Goal: Communication & Community: Answer question/provide support

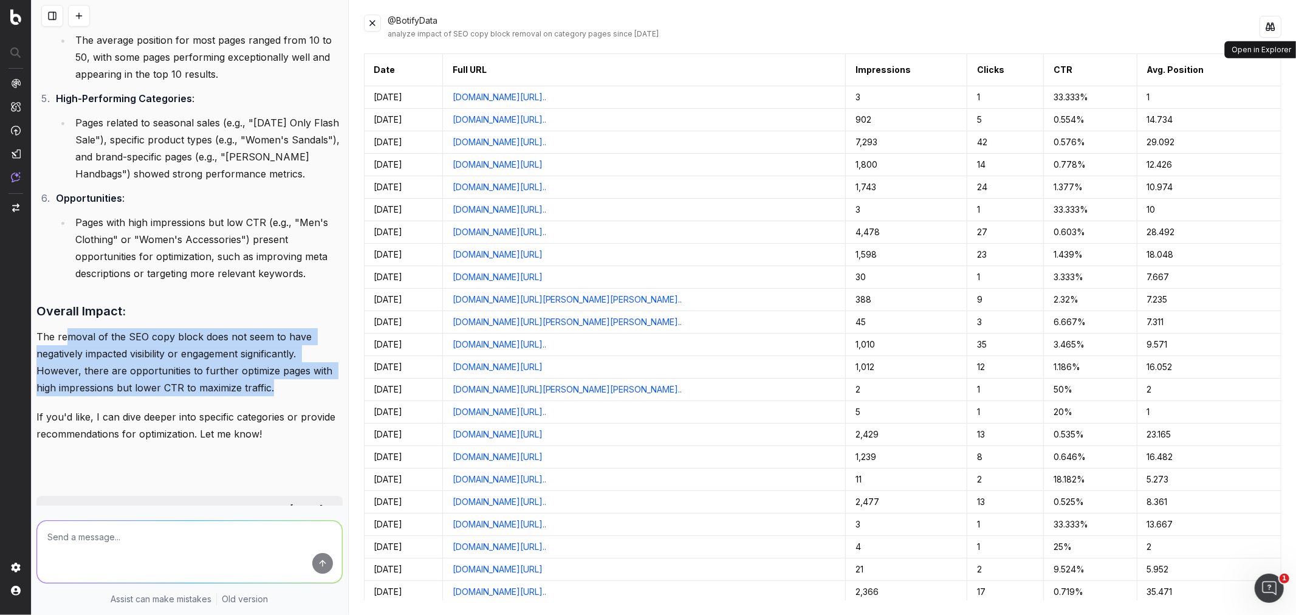
click at [1272, 26] on button at bounding box center [1270, 27] width 22 height 22
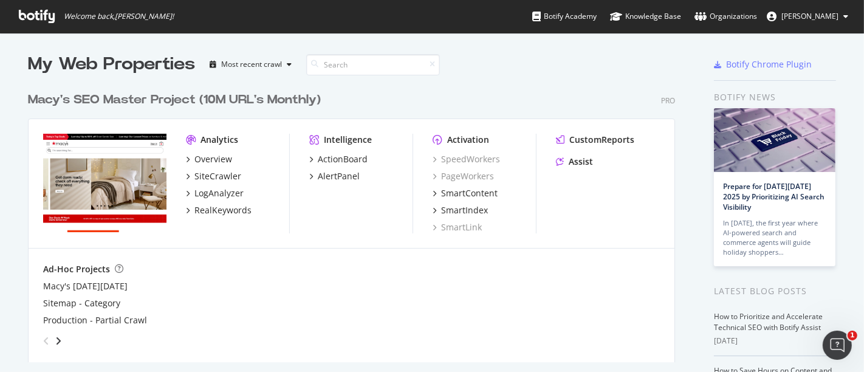
click at [32, 17] on icon at bounding box center [37, 16] width 36 height 13
click at [208, 156] on div "Overview" at bounding box center [213, 159] width 38 height 12
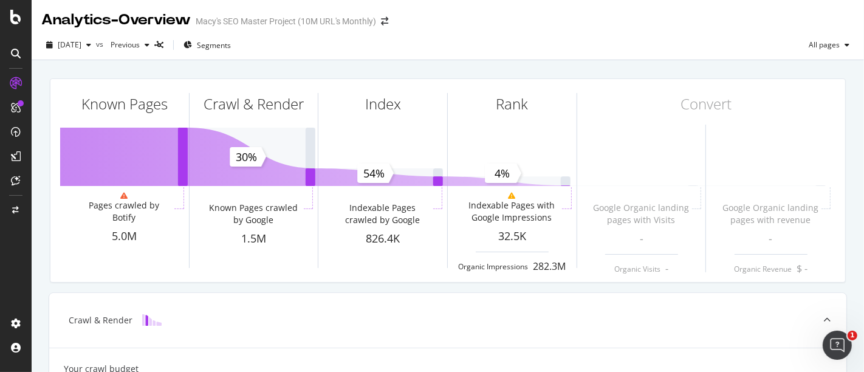
click at [140, 18] on div "Analytics - Overview" at bounding box center [115, 20] width 149 height 21
click at [231, 43] on span "Segments" at bounding box center [214, 45] width 34 height 10
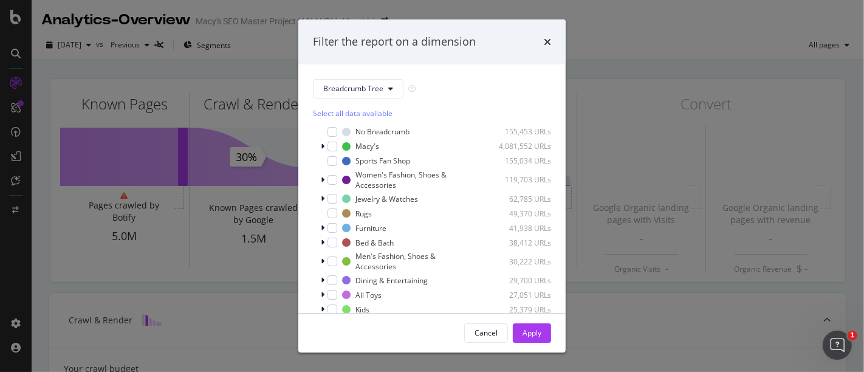
click at [366, 114] on div "Select all data available" at bounding box center [432, 113] width 238 height 10
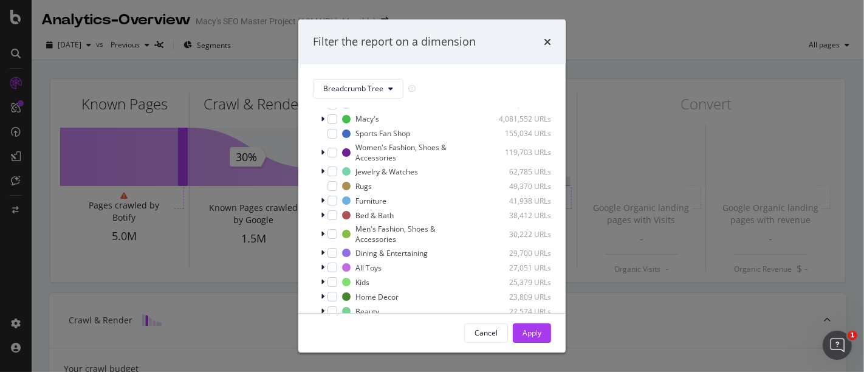
scroll to position [48, 0]
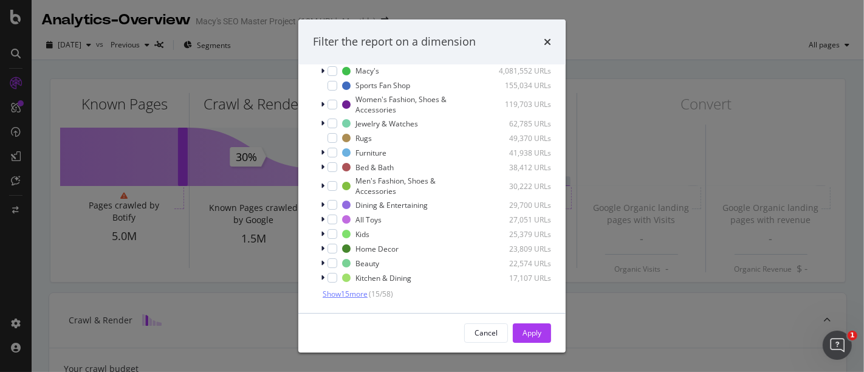
click at [344, 295] on span "Show 15 more" at bounding box center [345, 294] width 45 height 10
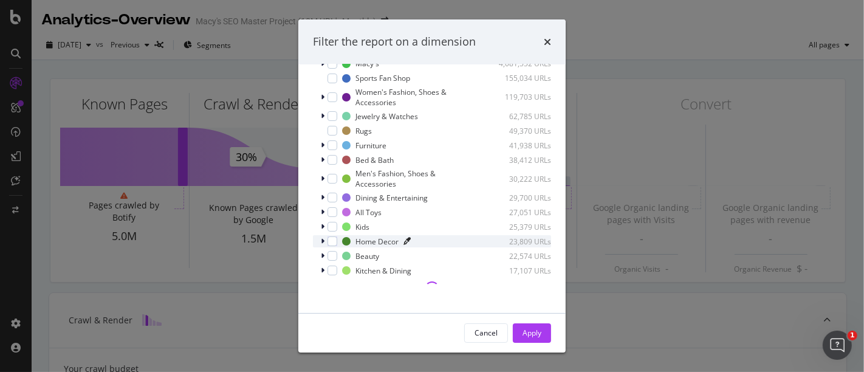
scroll to position [36, 0]
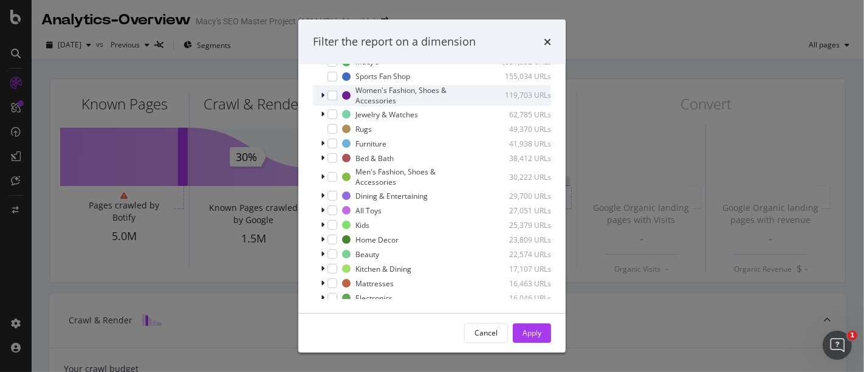
click at [331, 101] on div "Women's Fashion, Shoes & Accessories 119,703 URLs" at bounding box center [432, 95] width 238 height 21
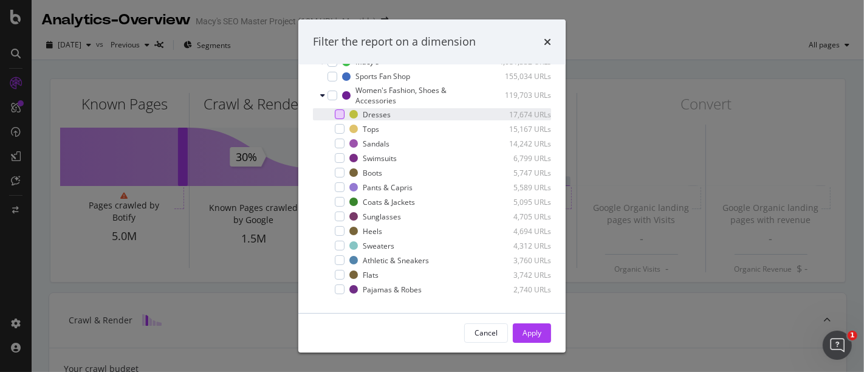
click at [341, 111] on div "modal" at bounding box center [340, 114] width 10 height 10
click at [532, 333] on div "Apply" at bounding box center [532, 332] width 19 height 10
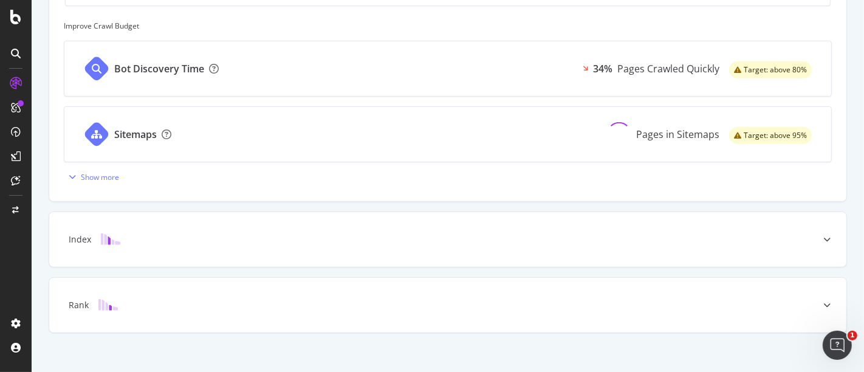
scroll to position [504, 0]
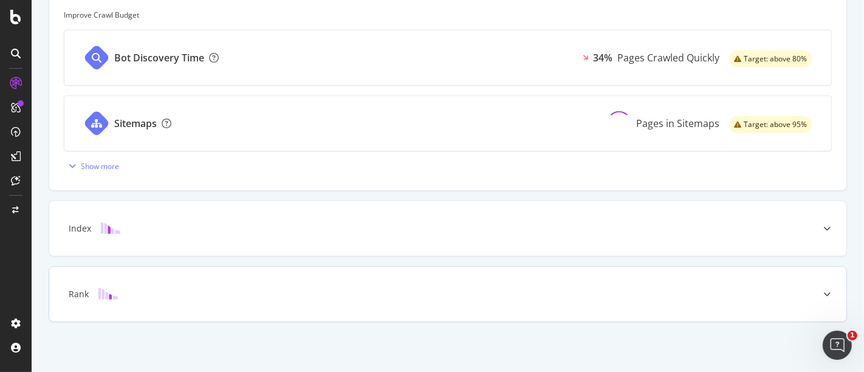
click at [354, 304] on div "Rank" at bounding box center [447, 294] width 797 height 55
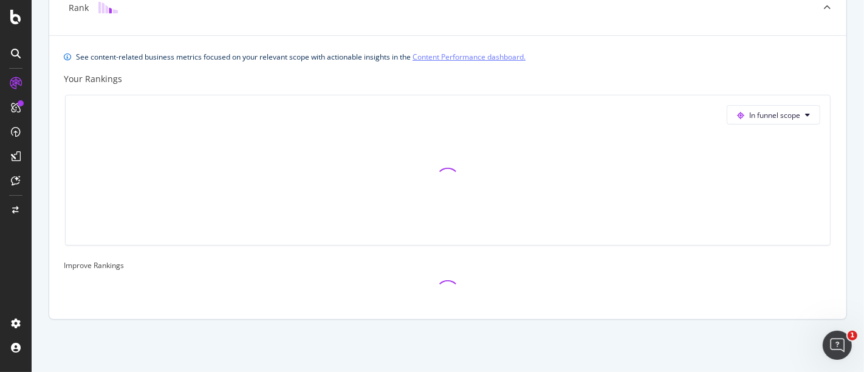
scroll to position [423, 0]
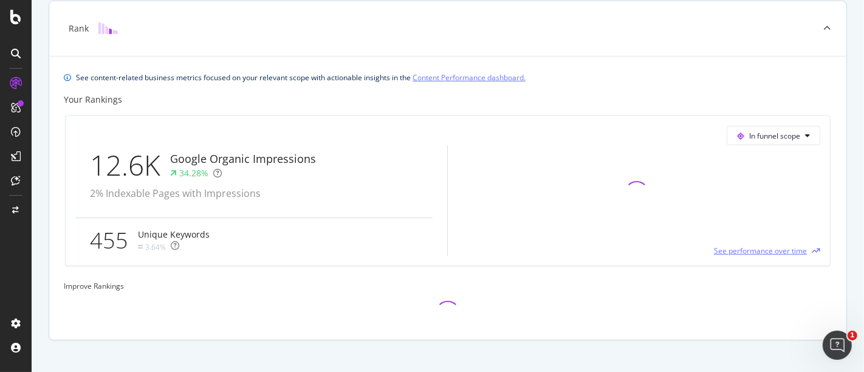
click at [741, 250] on span "See performance over time" at bounding box center [760, 250] width 93 height 10
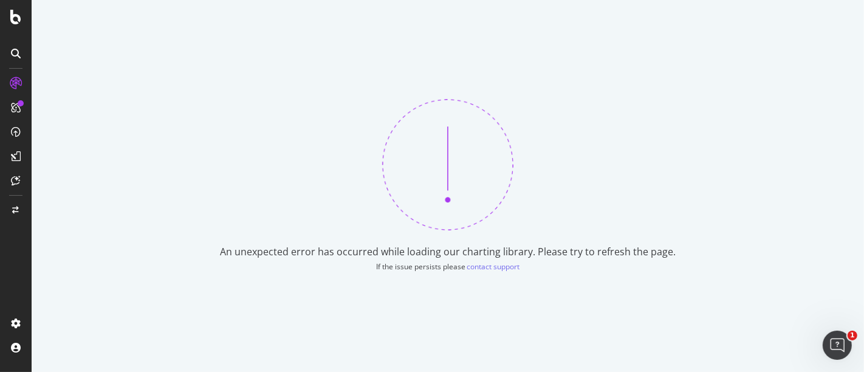
click at [442, 199] on img at bounding box center [447, 164] width 131 height 131
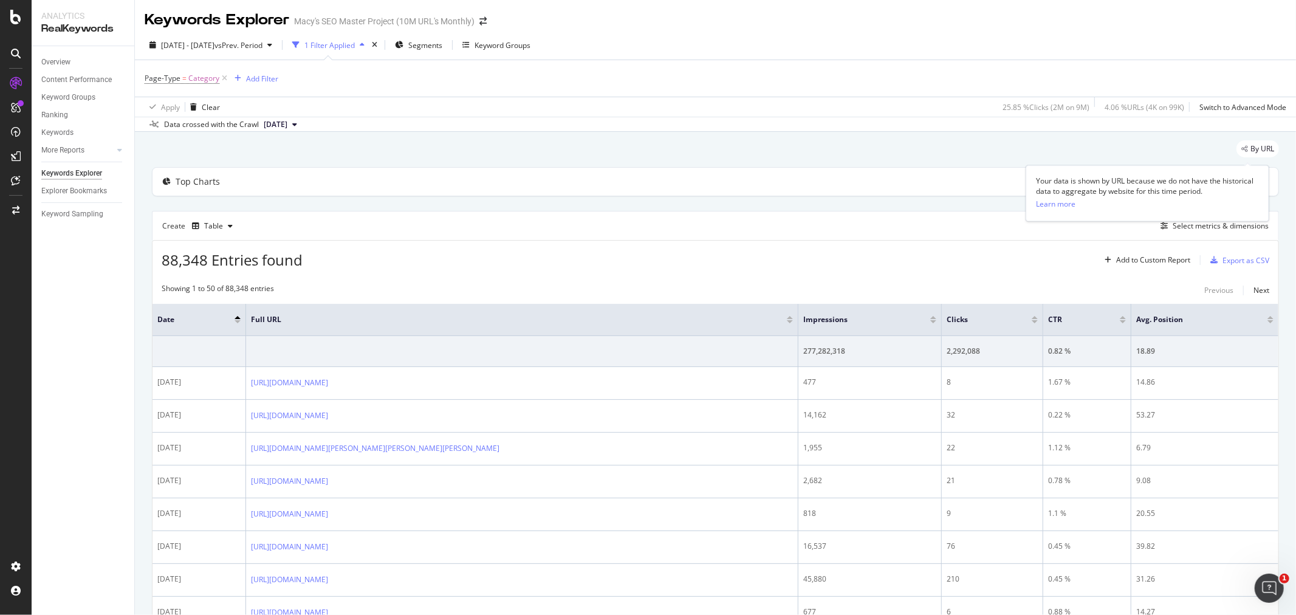
click at [1250, 149] on span "By URL" at bounding box center [1262, 148] width 24 height 7
click at [530, 44] on div "Keyword Groups" at bounding box center [503, 45] width 56 height 10
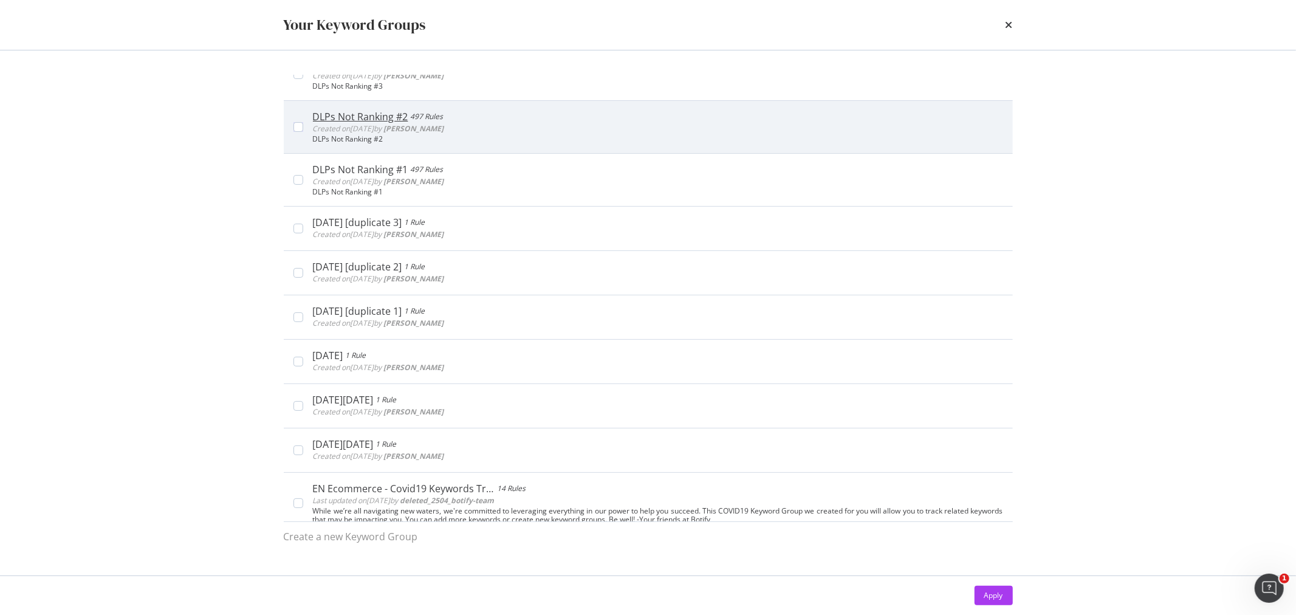
scroll to position [1390, 0]
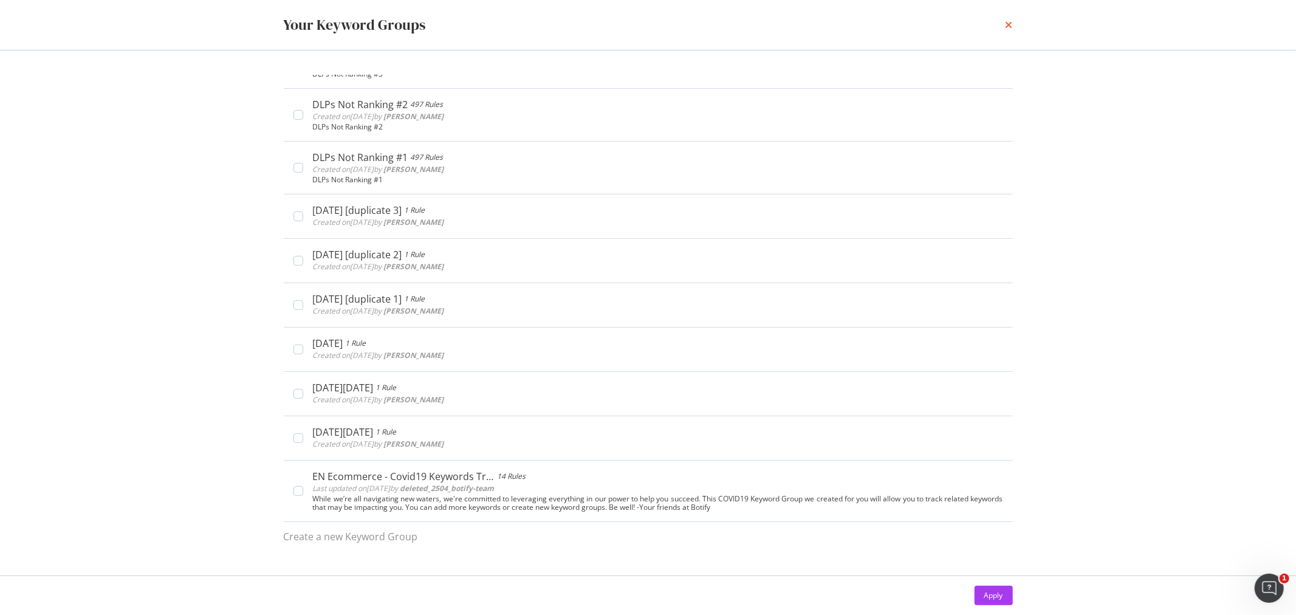
click at [1009, 22] on icon "times" at bounding box center [1009, 25] width 7 height 10
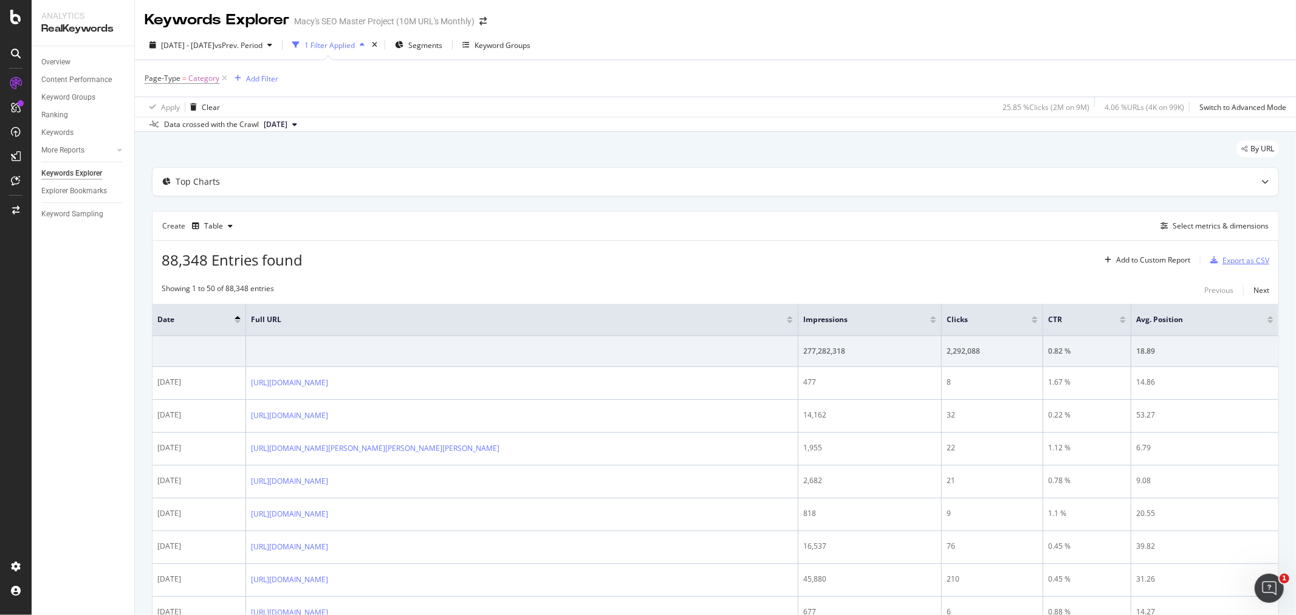
click at [1231, 264] on div "Export as CSV" at bounding box center [1245, 260] width 47 height 10
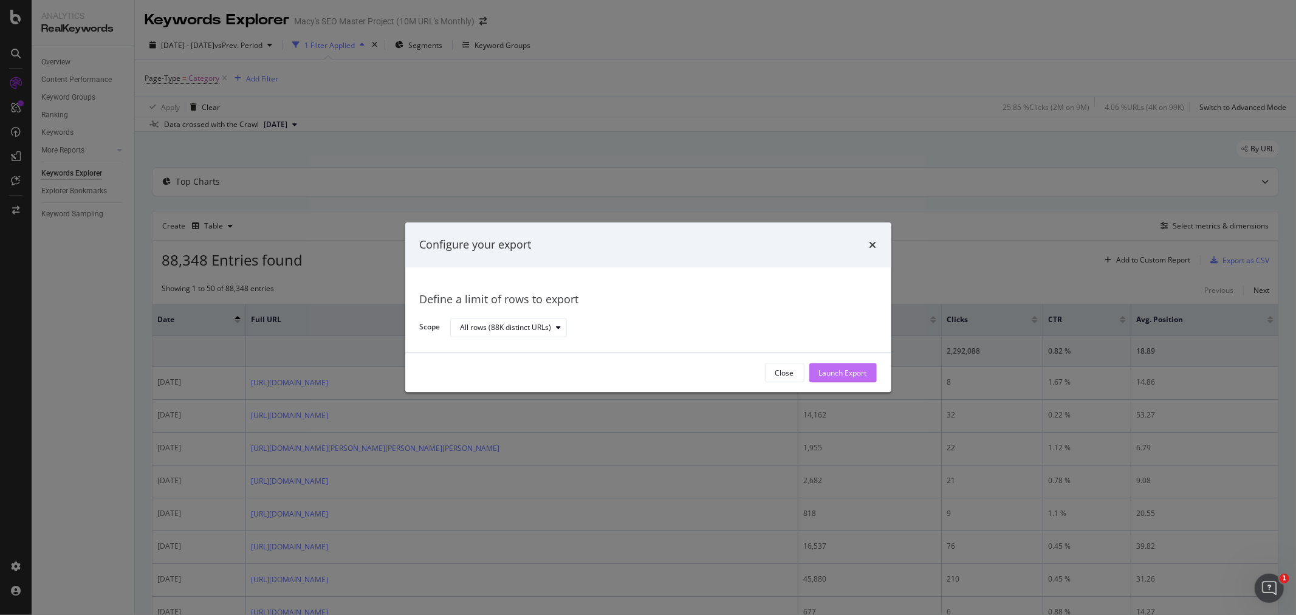
click at [834, 372] on div "Launch Export" at bounding box center [843, 373] width 48 height 10
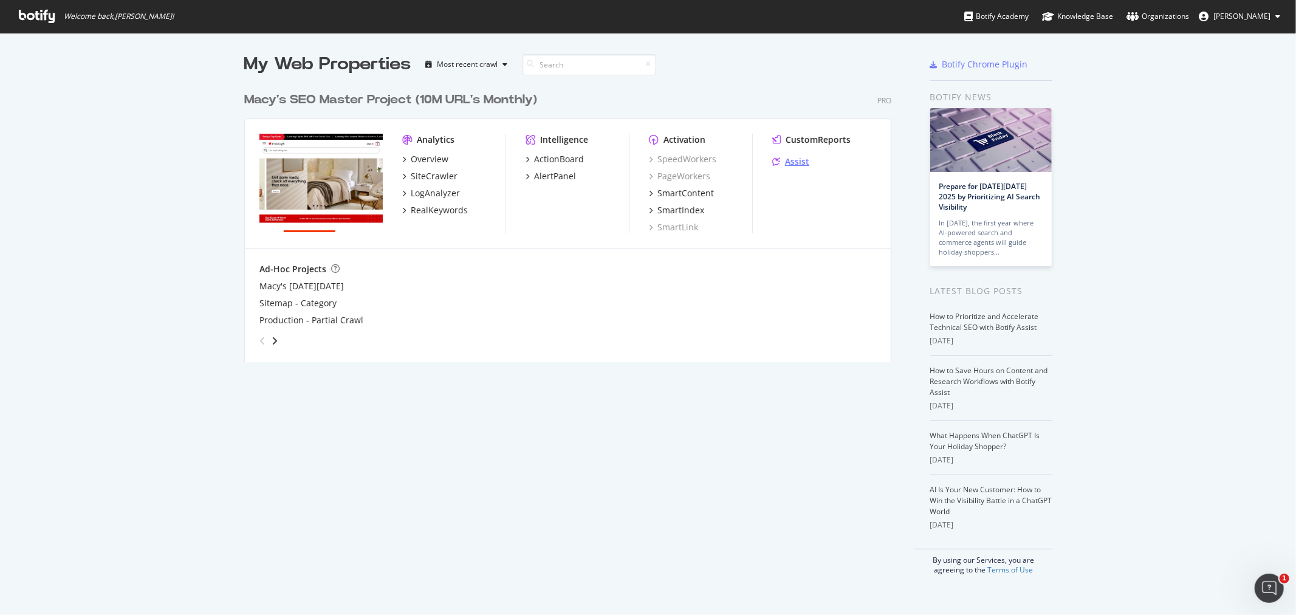
click at [792, 162] on div "Assist" at bounding box center [797, 162] width 24 height 12
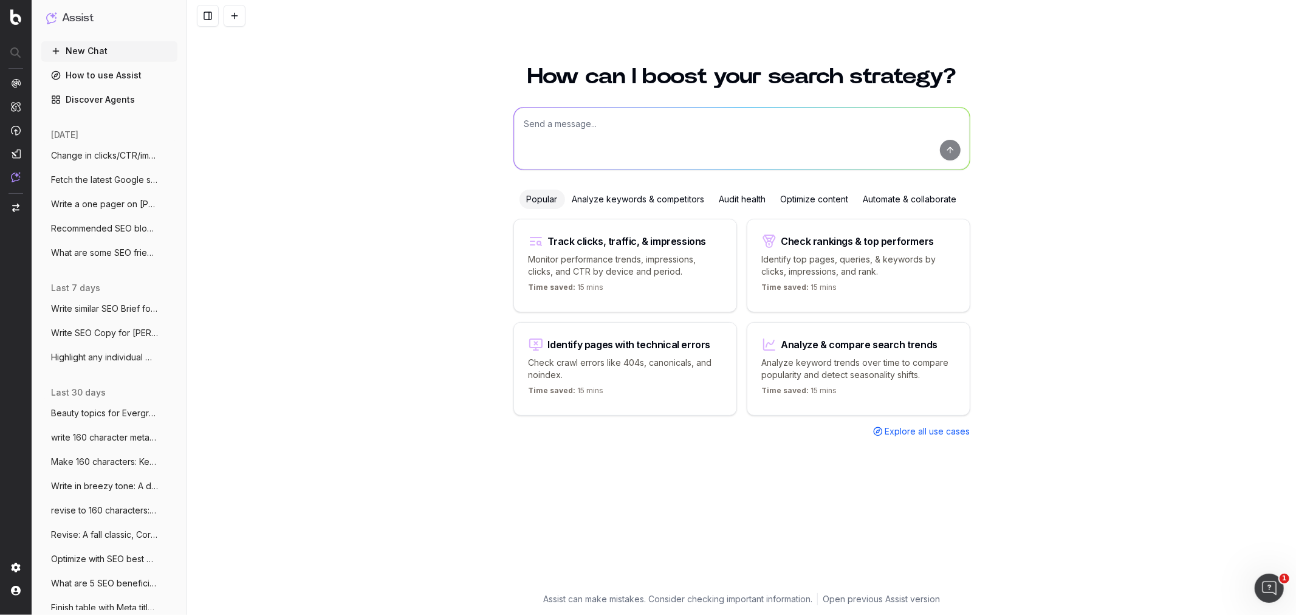
click at [80, 151] on span "Change in clicks/CTR/impressions over la" at bounding box center [104, 155] width 107 height 12
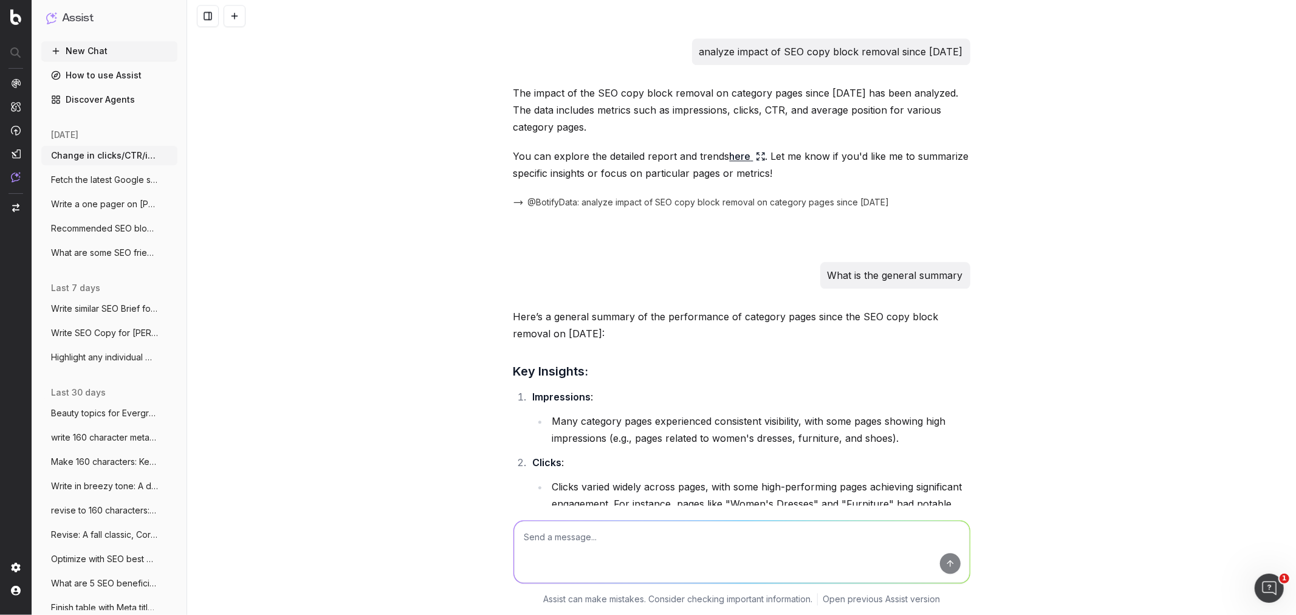
scroll to position [2212, 0]
drag, startPoint x: 599, startPoint y: 134, endPoint x: 510, endPoint y: 98, distance: 95.4
click at [513, 98] on p "The impact of the SEO copy block removal on category pages since [DATE] has bee…" at bounding box center [741, 112] width 457 height 51
copy p "The impact of the SEO copy block removal on category pages since [DATE] has bee…"
click at [527, 111] on p "The impact of the SEO copy block removal on category pages since [DATE] has bee…" at bounding box center [741, 112] width 457 height 51
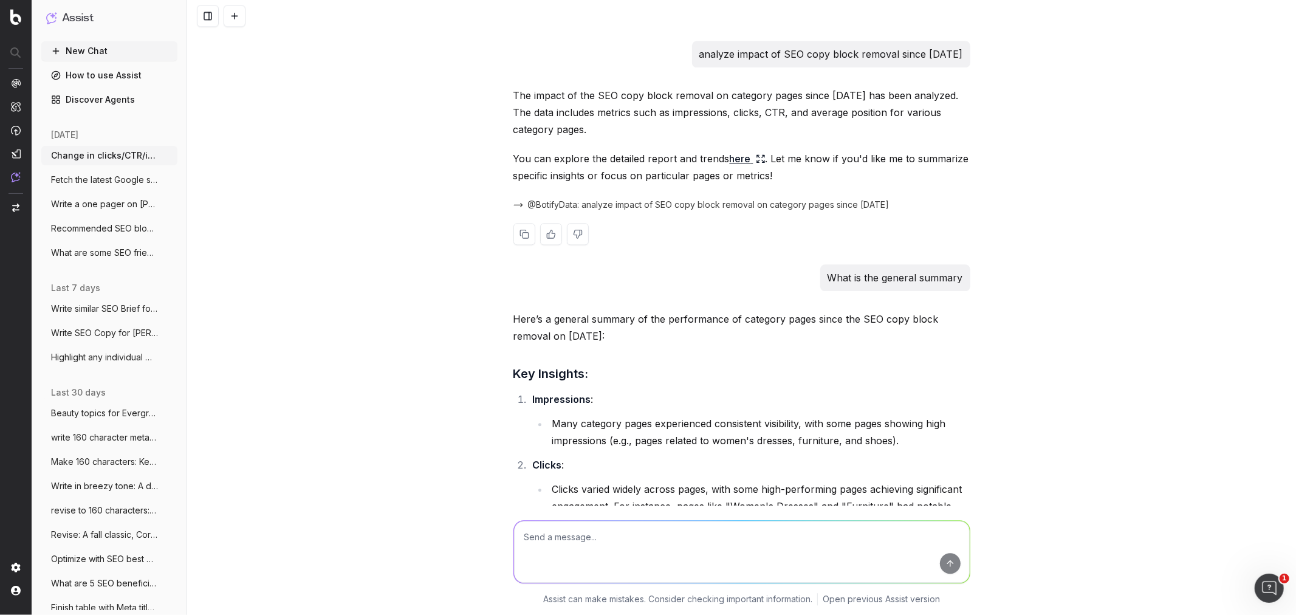
drag, startPoint x: 560, startPoint y: 116, endPoint x: 704, endPoint y: 134, distance: 144.5
click at [704, 134] on p "The impact of the SEO copy block removal on category pages since [DATE] has bee…" at bounding box center [741, 112] width 457 height 51
click at [562, 545] on textarea at bounding box center [742, 552] width 456 height 62
paste textarea "Here’s a general summary of the performance of category pages since the SEO cop…"
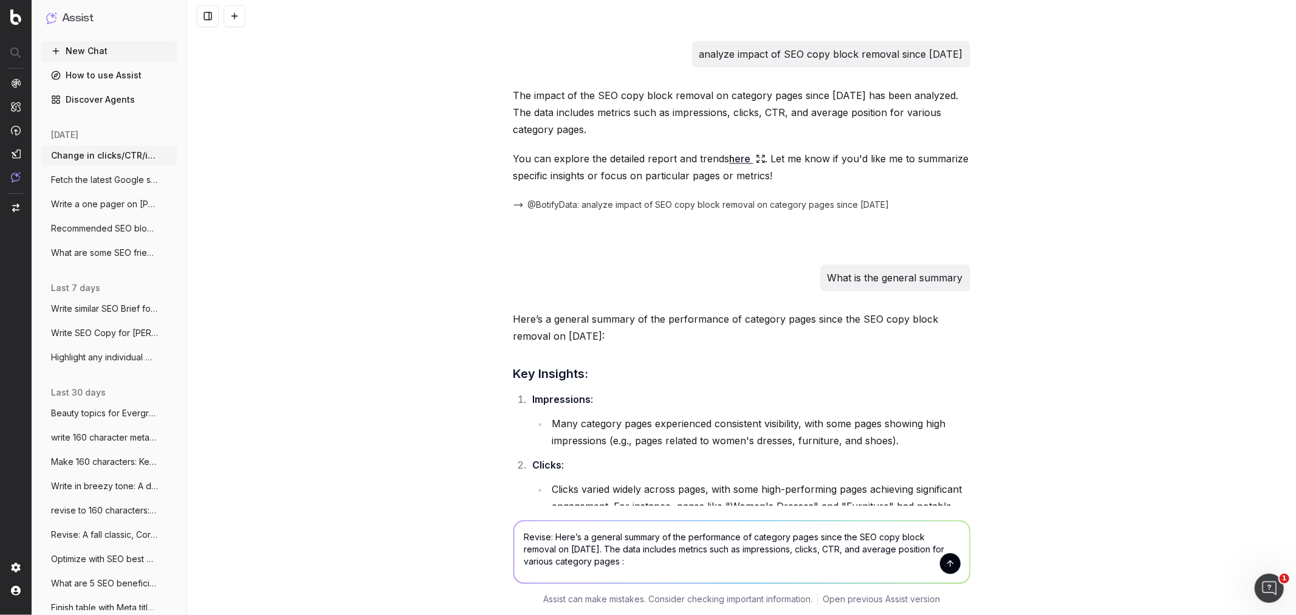
click at [584, 562] on textarea "Revise: Here’s a general summary of the performance of category pages since the…" at bounding box center [742, 552] width 456 height 62
type textarea "Revise: Here’s a general summary of the performance of category pages since the…"
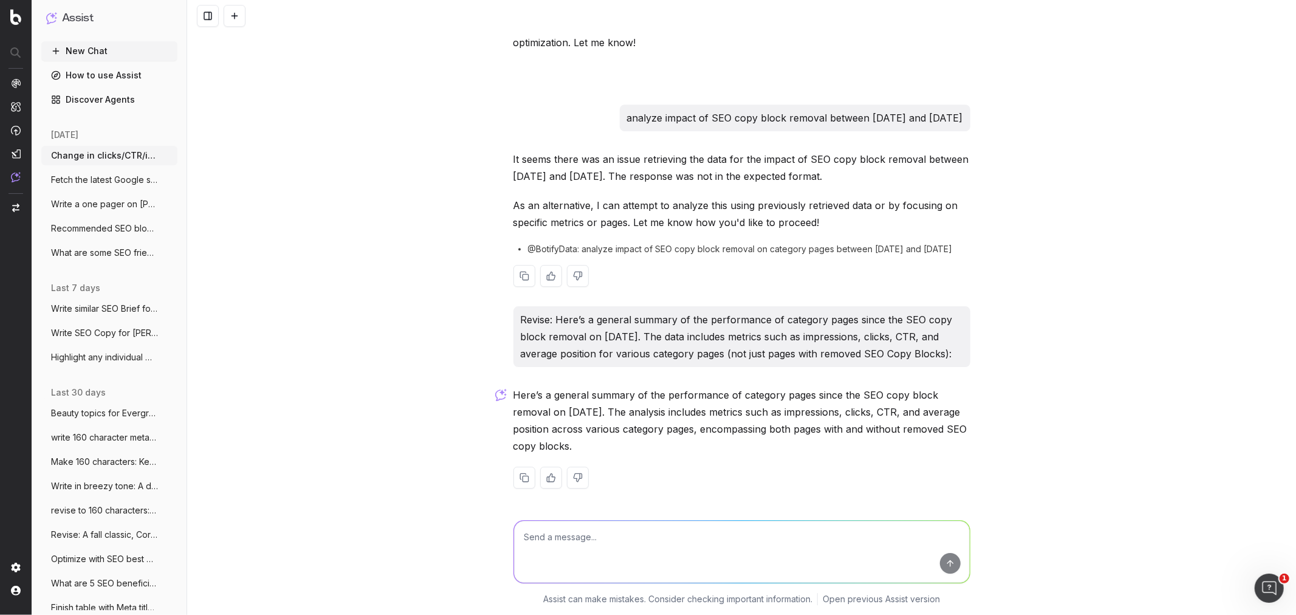
scroll to position [3156, 0]
drag, startPoint x: 516, startPoint y: 392, endPoint x: 669, endPoint y: 440, distance: 159.7
click at [669, 440] on p "Here’s a general summary of the performance of category pages since the SEO cop…" at bounding box center [741, 419] width 457 height 68
click at [664, 439] on p "Here’s a general summary of the performance of category pages since the SEO cop…" at bounding box center [741, 419] width 457 height 68
drag, startPoint x: 651, startPoint y: 442, endPoint x: 509, endPoint y: 396, distance: 148.9
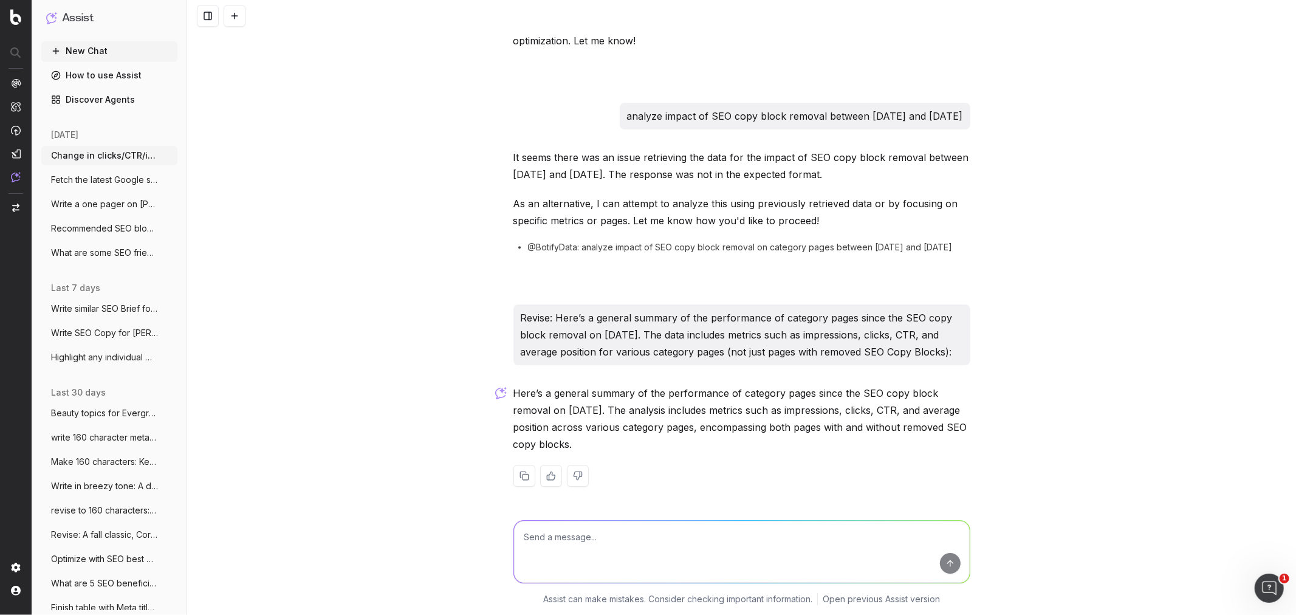
click at [513, 396] on p "Here’s a general summary of the performance of category pages since the SEO cop…" at bounding box center [741, 419] width 457 height 68
copy p "Here’s a general summary of the performance of category pages since the SEO cop…"
